Goal: Information Seeking & Learning: Find specific fact

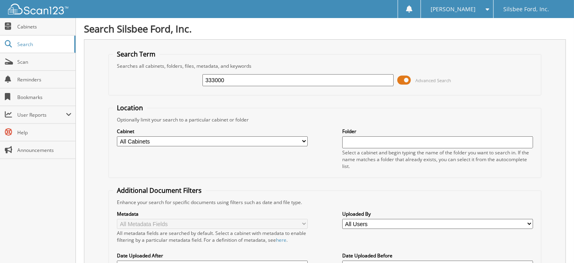
type input "333000"
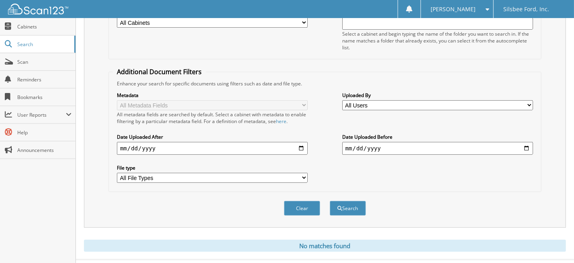
scroll to position [130, 0]
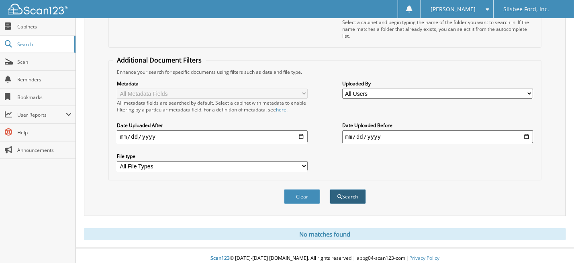
click at [351, 191] on button "Search" at bounding box center [348, 196] width 36 height 15
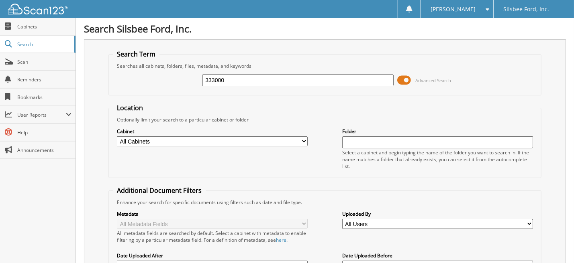
click at [275, 75] on input "333000" at bounding box center [297, 80] width 191 height 12
type input "331690"
